Goal: Task Accomplishment & Management: Manage account settings

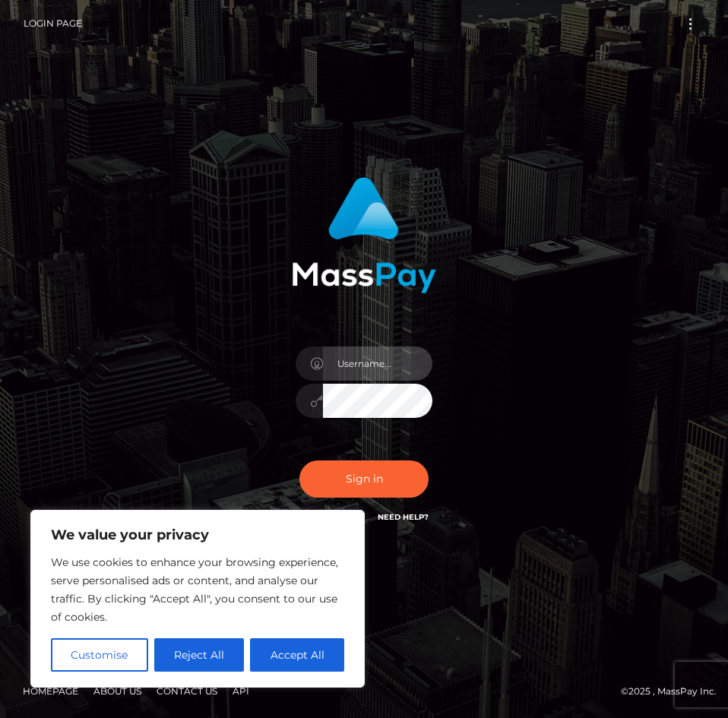
click at [354, 374] on input "text" at bounding box center [377, 363] width 109 height 34
type input "[EMAIL_ADDRESS][DOMAIN_NAME]"
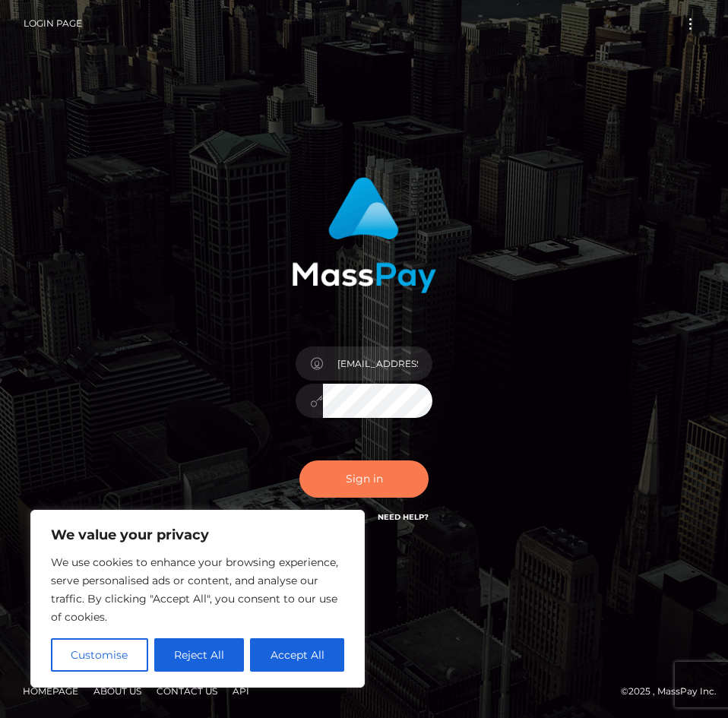
click at [383, 472] on button "Sign in" at bounding box center [363, 478] width 129 height 37
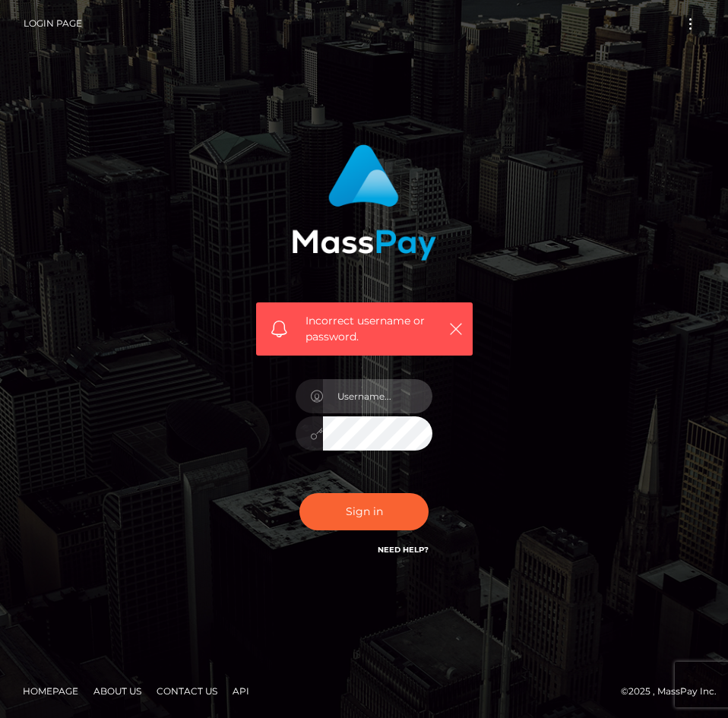
click at [381, 398] on input "text" at bounding box center [377, 396] width 109 height 34
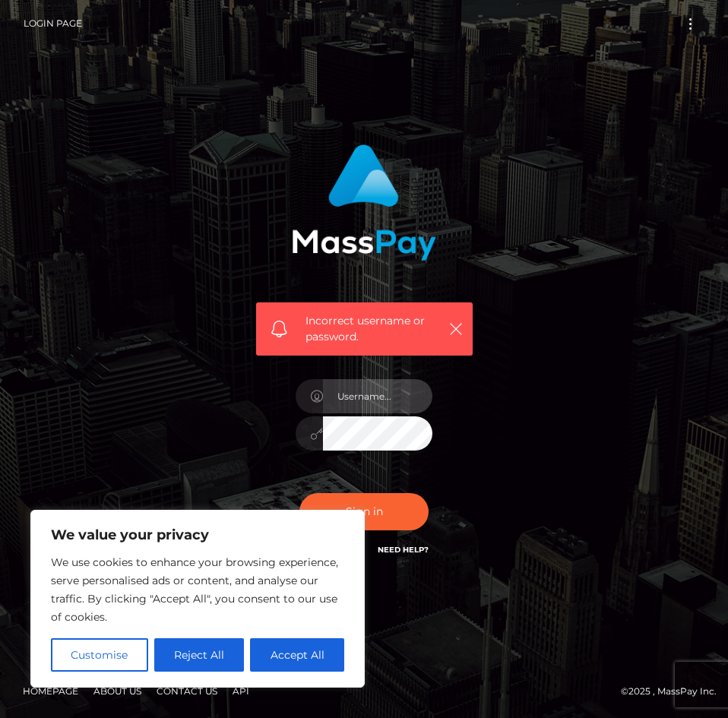
type input "dustbunni0414@gmail.com"
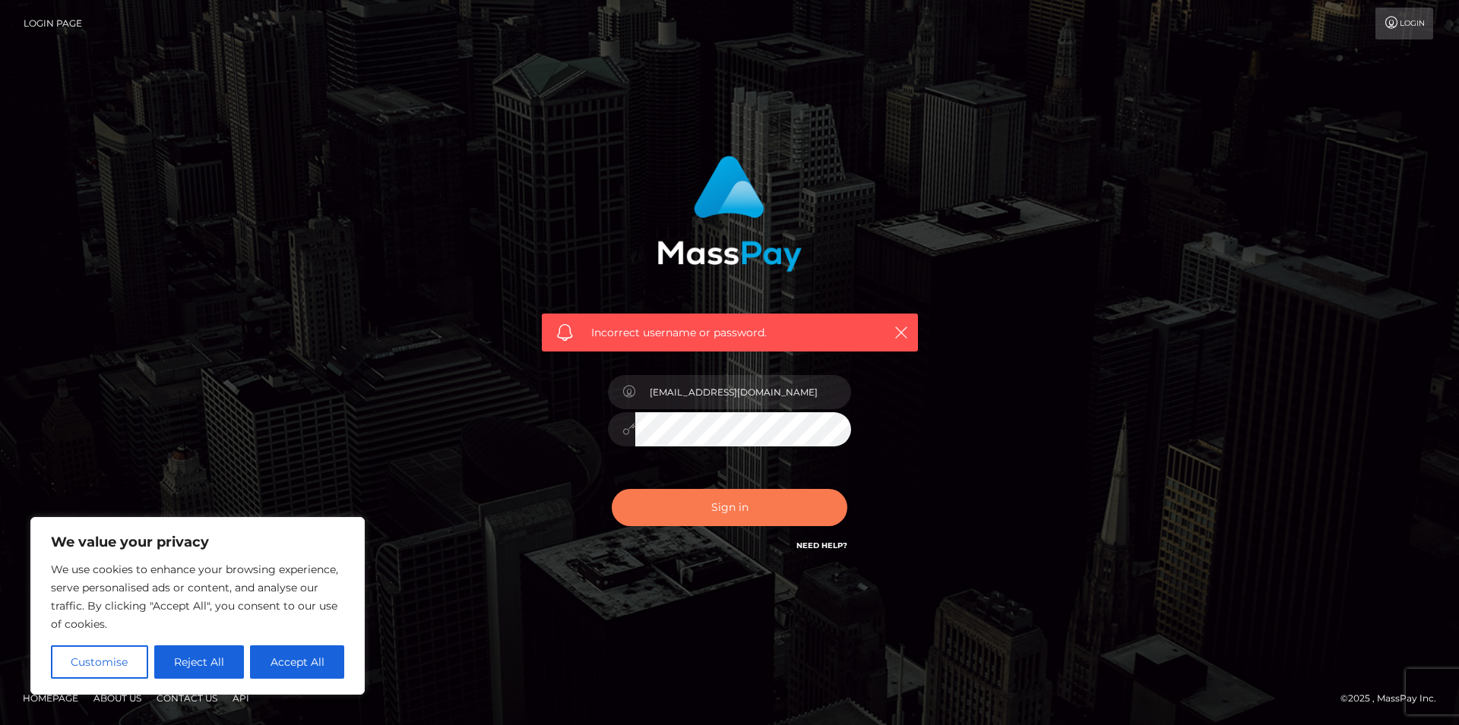
click at [727, 504] on button "Sign in" at bounding box center [729, 507] width 235 height 37
click at [314, 667] on button "Accept All" at bounding box center [297, 662] width 94 height 33
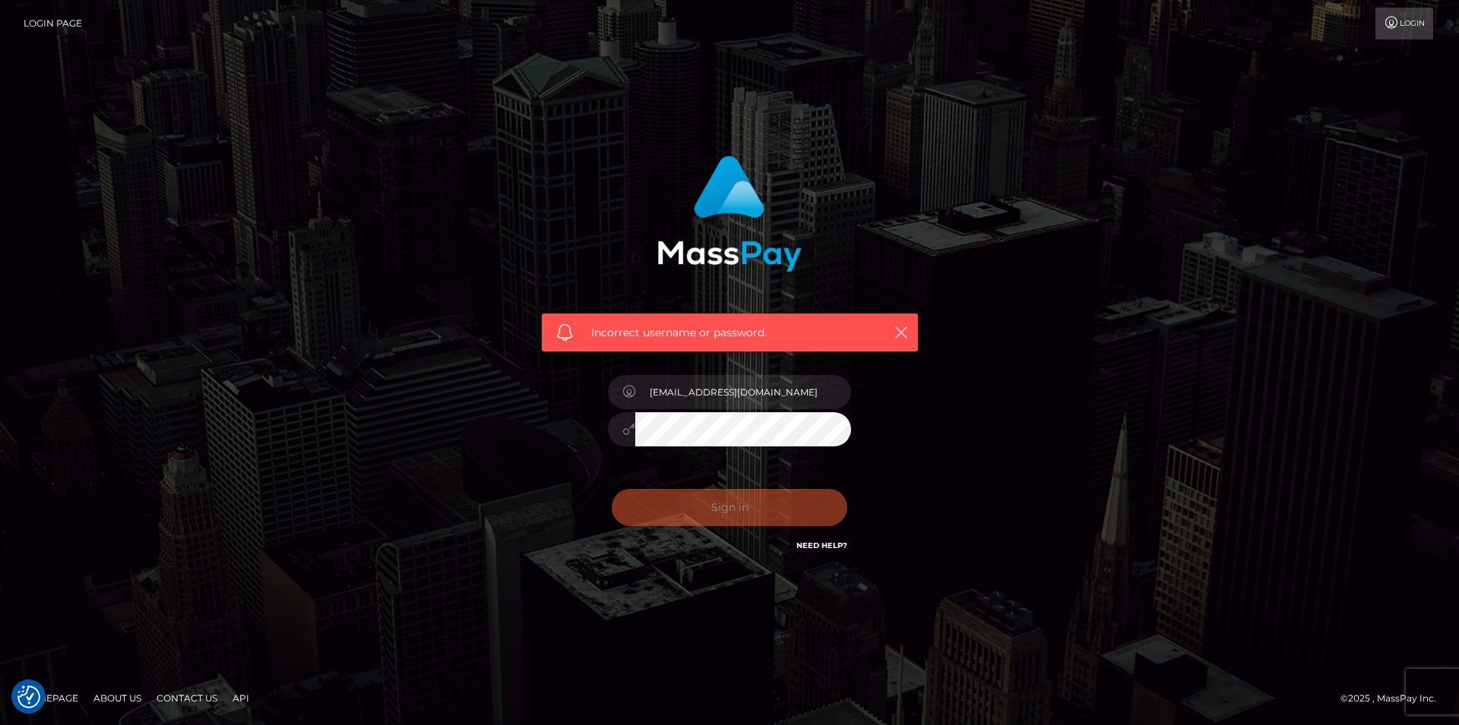
checkbox input "true"
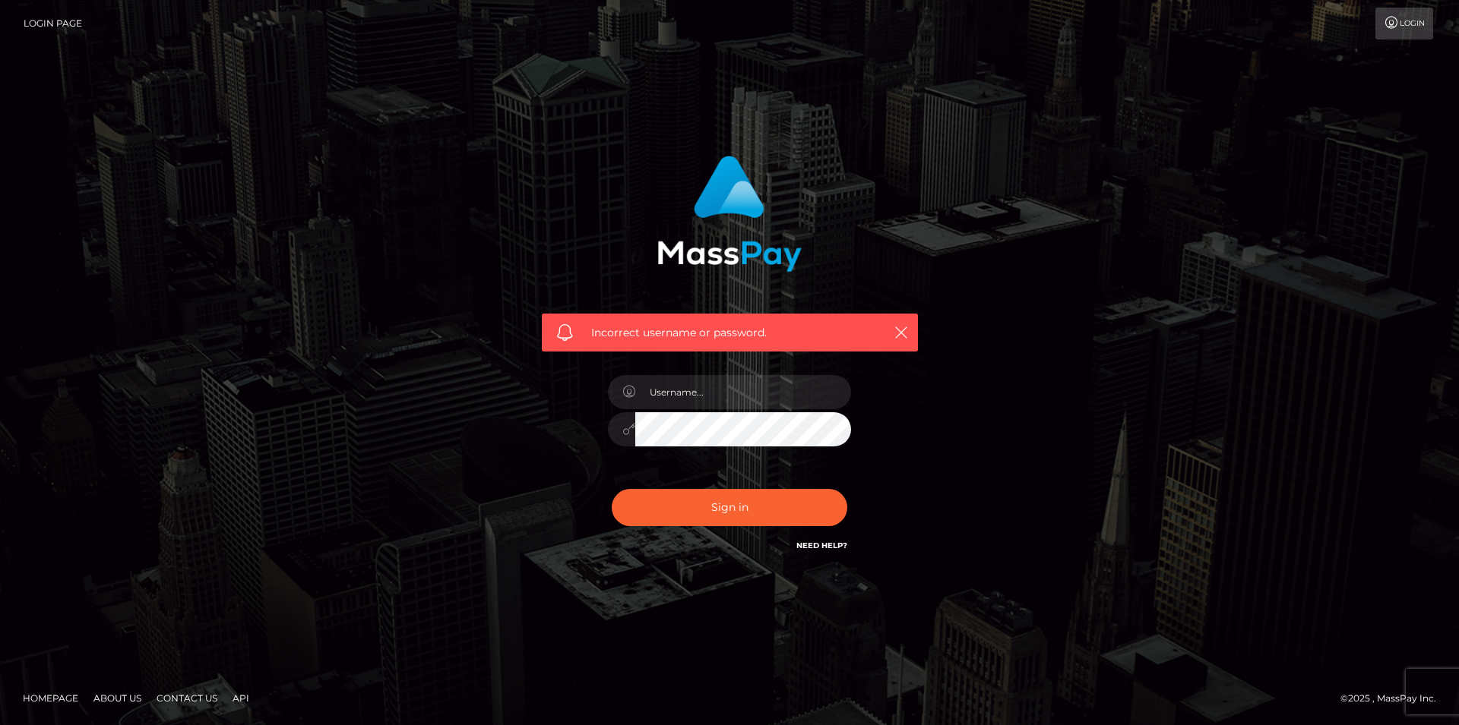
click at [852, 364] on div at bounding box center [729, 422] width 266 height 116
click at [750, 397] on input "text" at bounding box center [743, 392] width 216 height 34
click at [681, 387] on input "text" at bounding box center [743, 392] width 216 height 34
